Goal: Find specific page/section: Find specific page/section

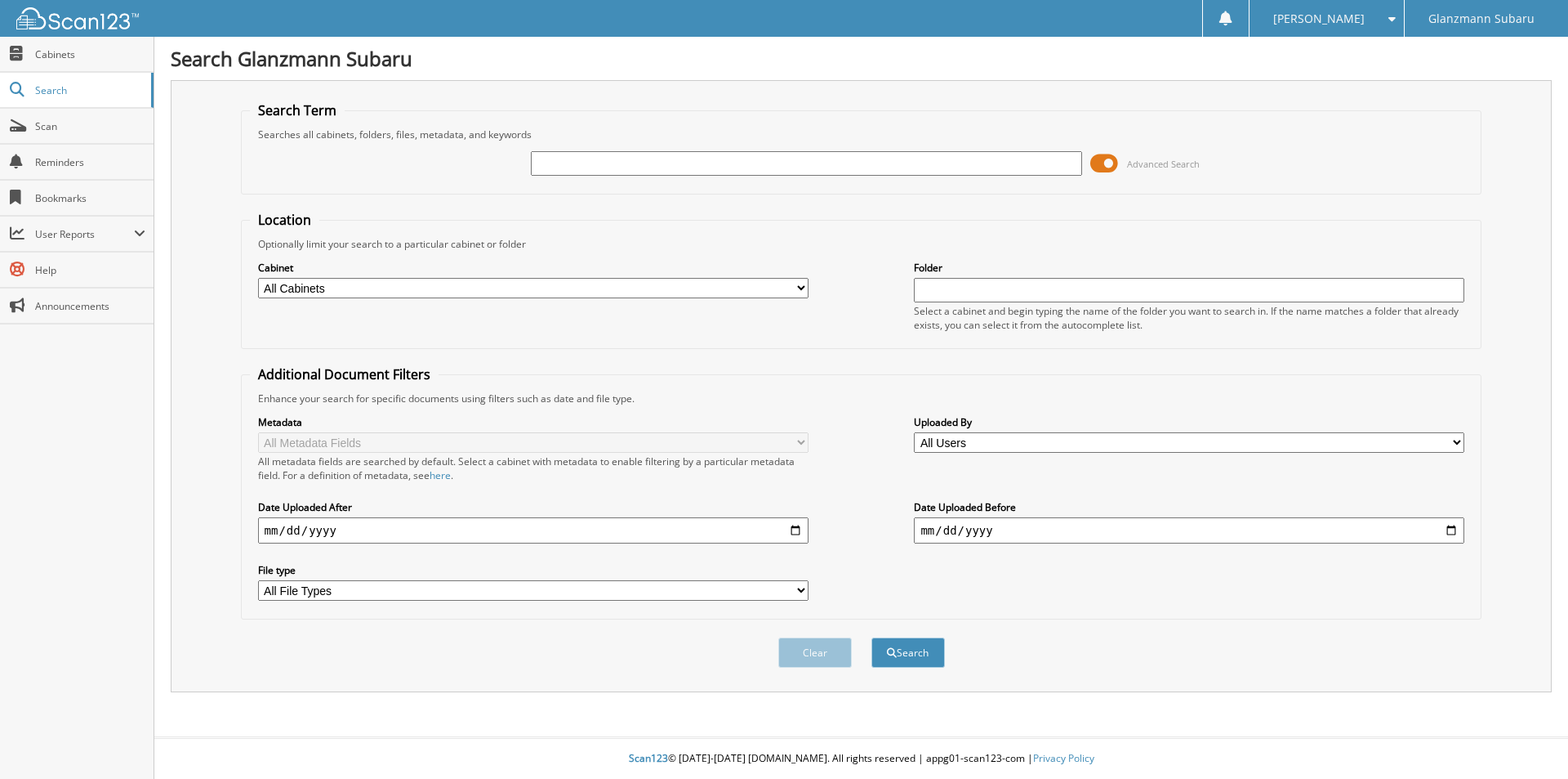
click at [604, 154] on input "text" at bounding box center [805, 163] width 550 height 24
type input "6175405"
click at [871, 637] on button "Search" at bounding box center [908, 652] width 73 height 30
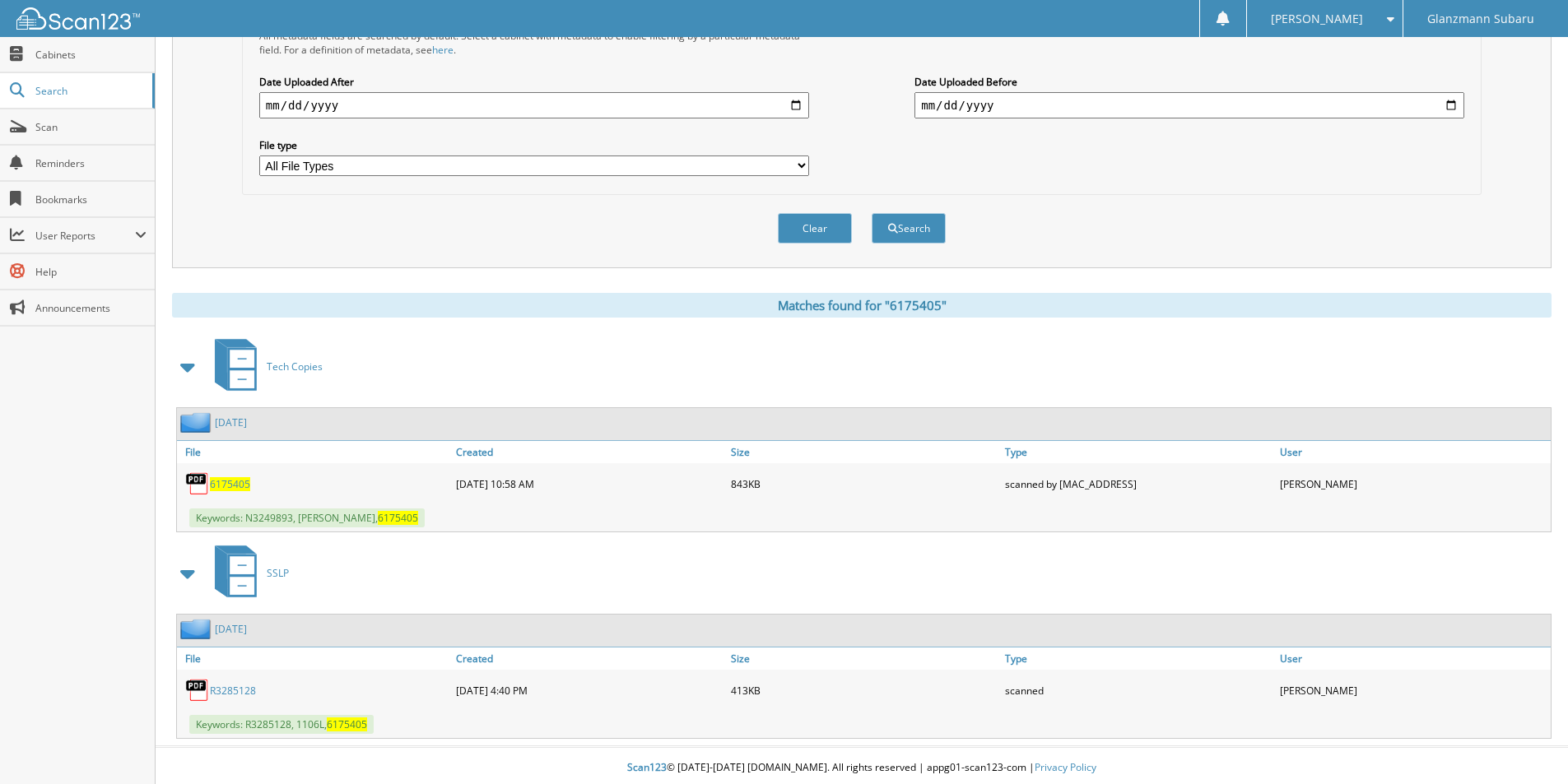
scroll to position [434, 0]
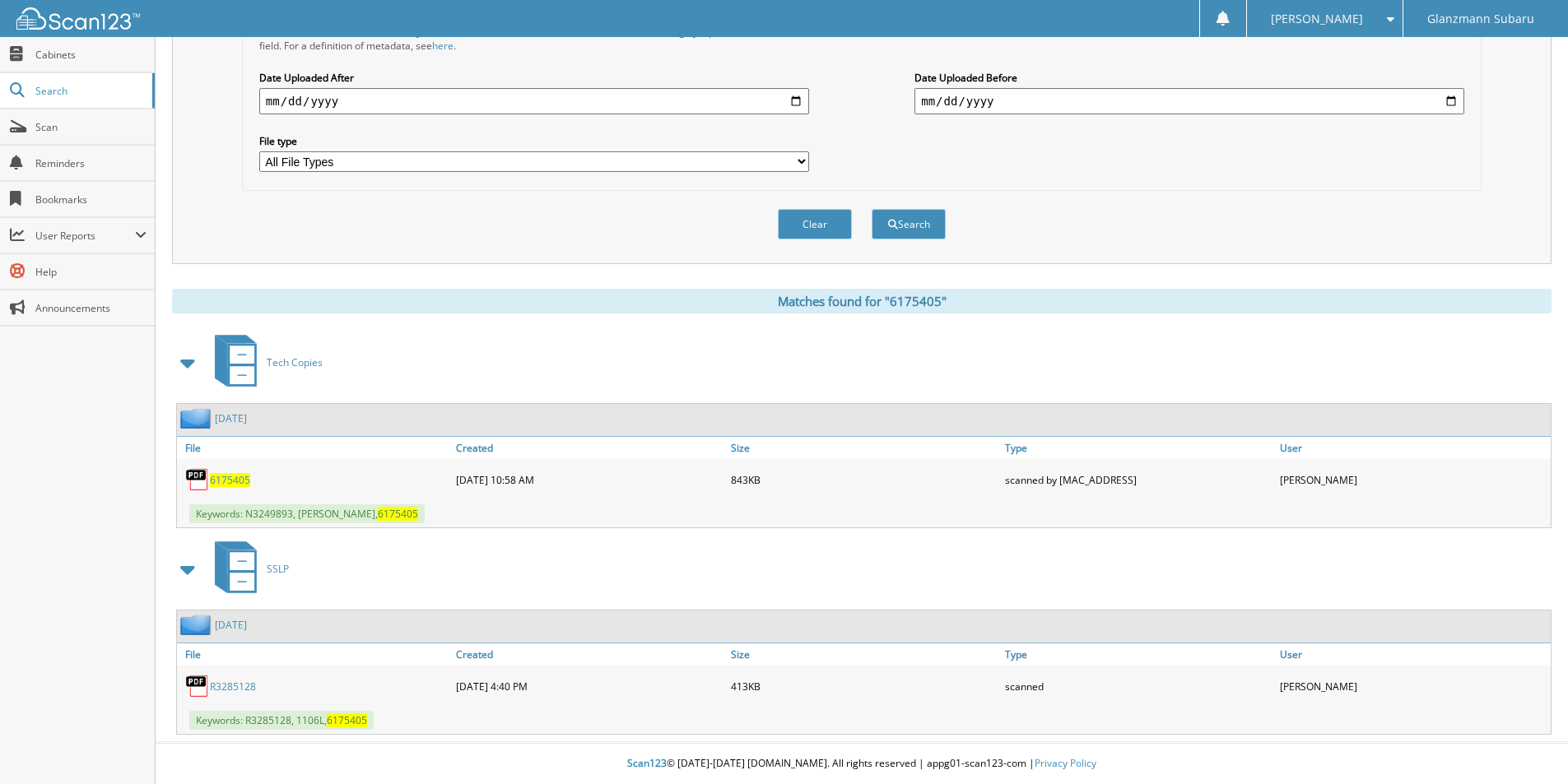
click at [234, 479] on span "6175405" at bounding box center [229, 480] width 40 height 14
click at [840, 220] on button "Clear" at bounding box center [814, 223] width 74 height 30
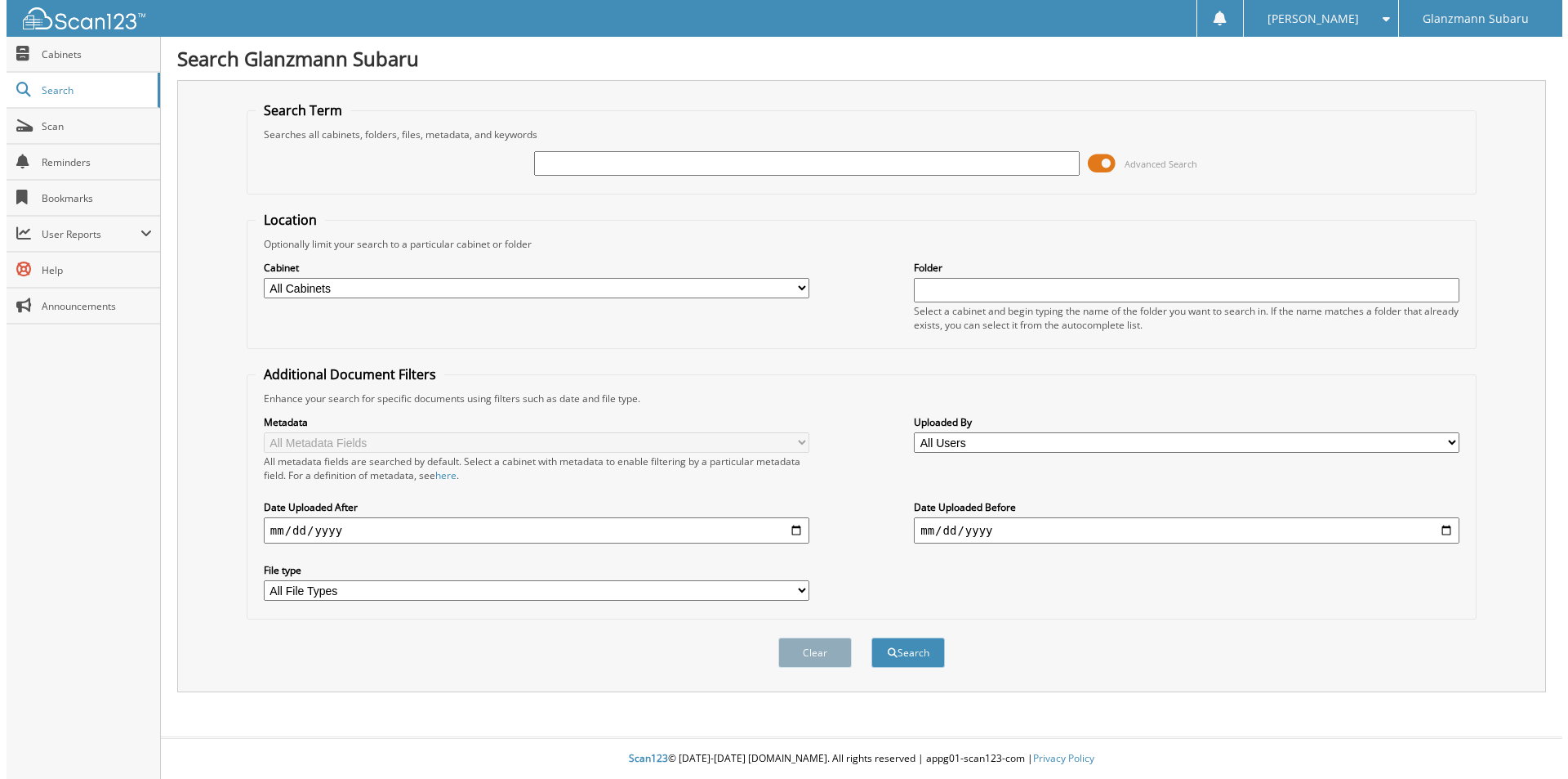
scroll to position [0, 0]
click at [1099, 165] on span at bounding box center [1104, 163] width 27 height 24
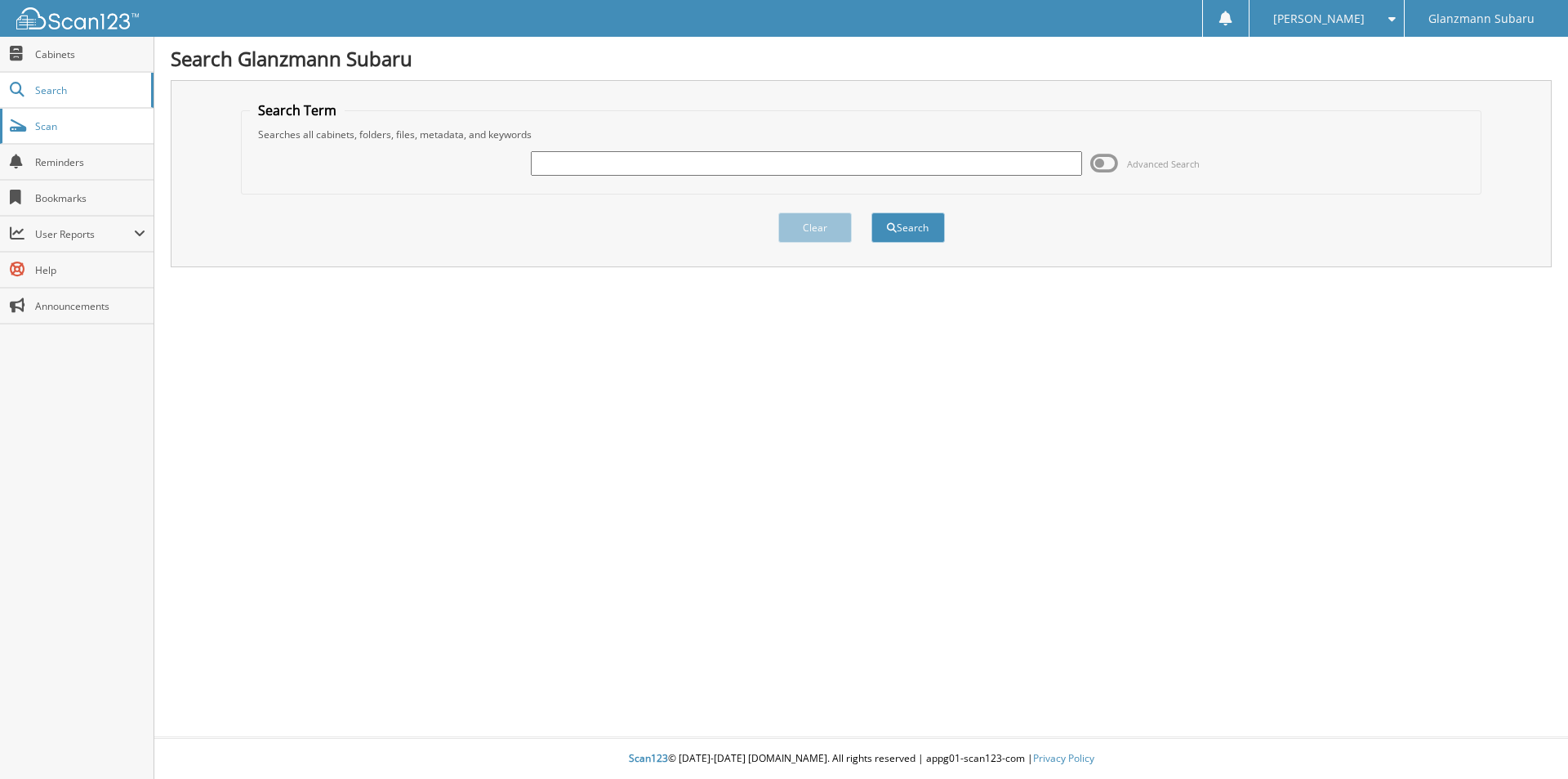
click at [92, 131] on span "Scan" at bounding box center [90, 126] width 110 height 14
